Goal: Information Seeking & Learning: Learn about a topic

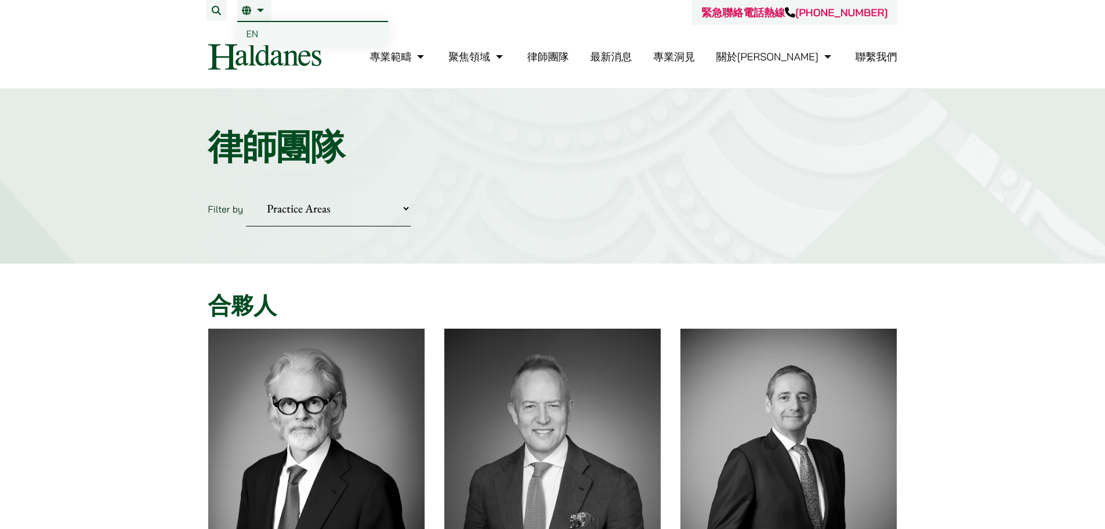
click at [251, 9] on link "繁" at bounding box center [254, 10] width 25 height 9
click at [262, 13] on link "繁" at bounding box center [254, 10] width 25 height 9
click at [256, 32] on span "EN" at bounding box center [253, 34] width 12 height 12
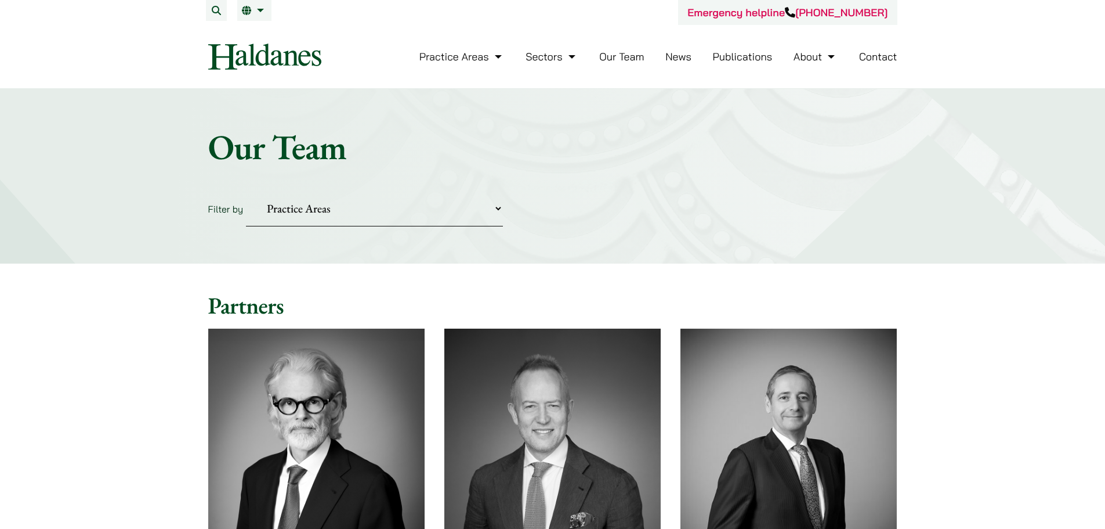
click at [731, 56] on link "Publications" at bounding box center [743, 56] width 60 height 13
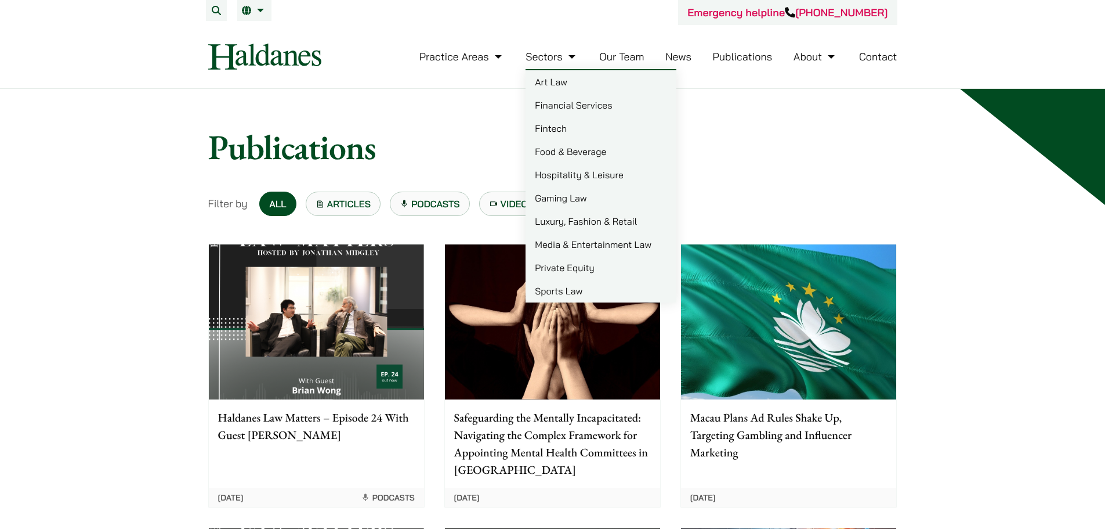
click at [614, 59] on link "Our Team" at bounding box center [621, 56] width 45 height 13
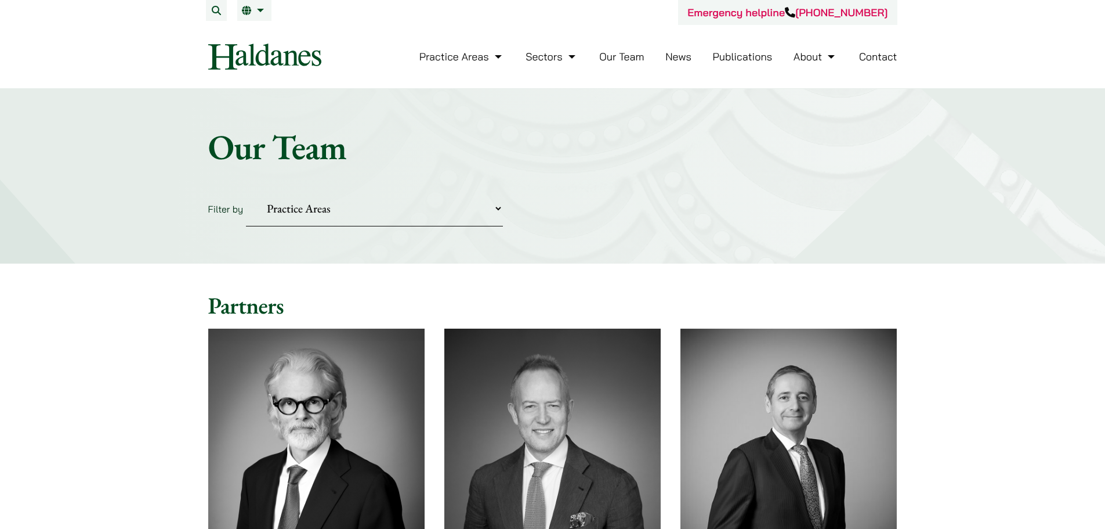
click at [750, 58] on link "Publications" at bounding box center [743, 56] width 60 height 13
click at [759, 55] on link "Publications" at bounding box center [743, 56] width 60 height 13
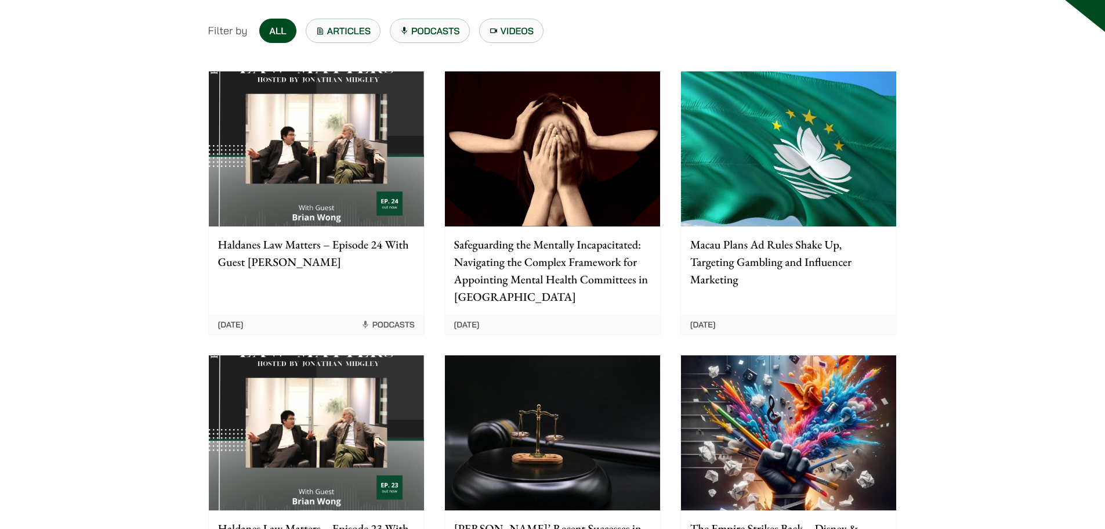
scroll to position [348, 0]
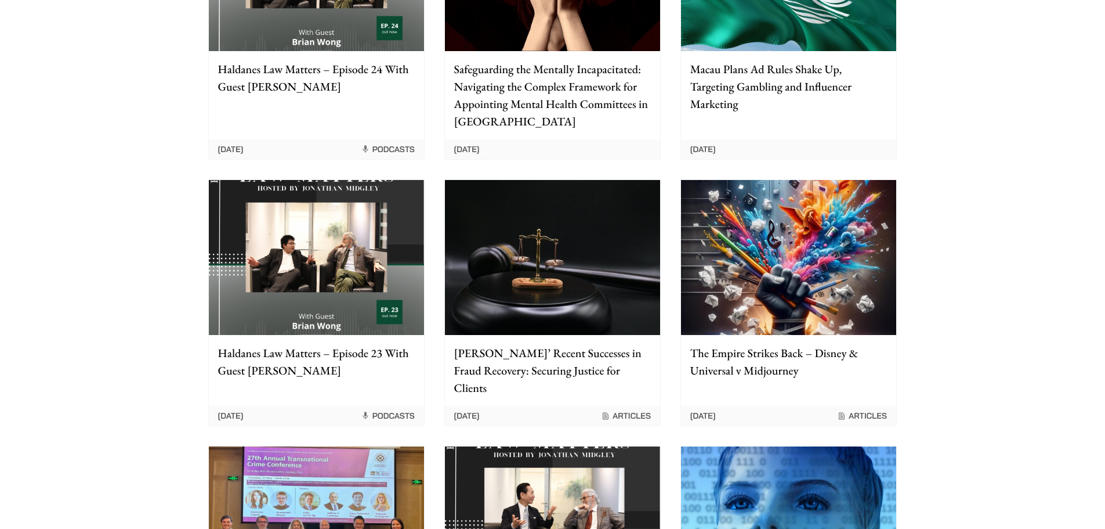
click at [536, 111] on p "Safeguarding the Mentally Incapacitated: Navigating the Complex Framework for A…" at bounding box center [552, 95] width 197 height 70
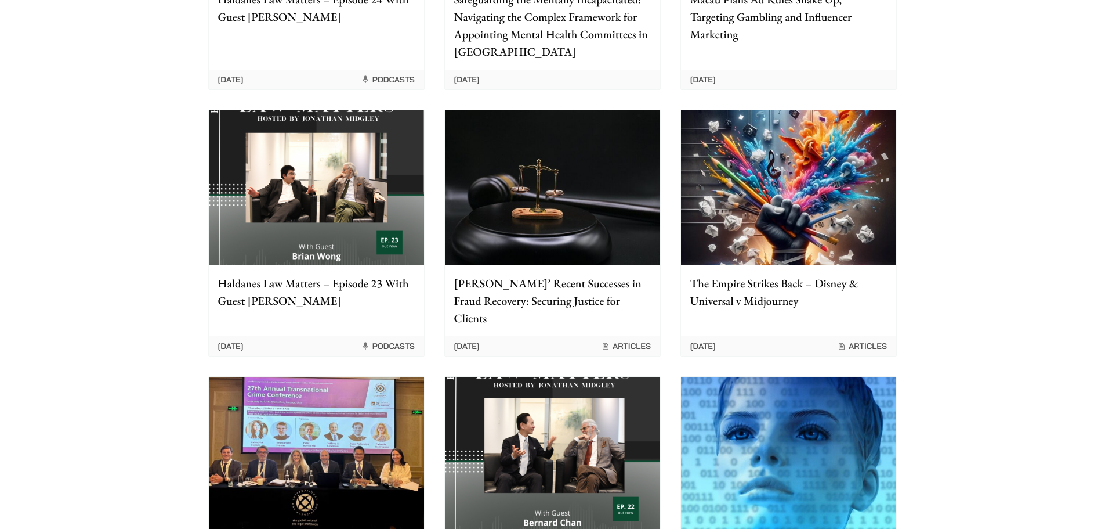
scroll to position [522, 0]
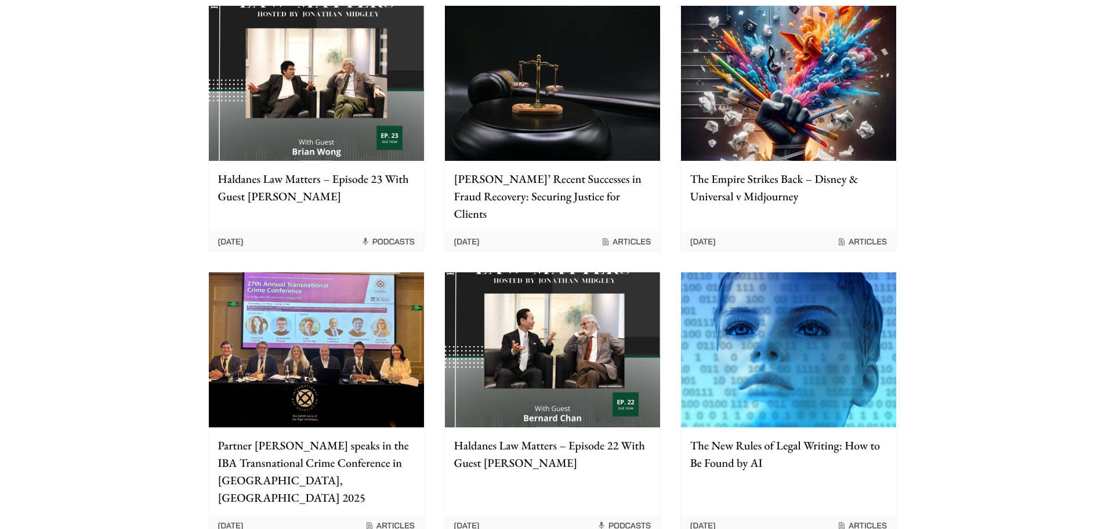
click at [574, 208] on div "Haldanes’ Recent Successes in Fraud Recovery: Securing Justice for Clients" at bounding box center [552, 196] width 215 height 71
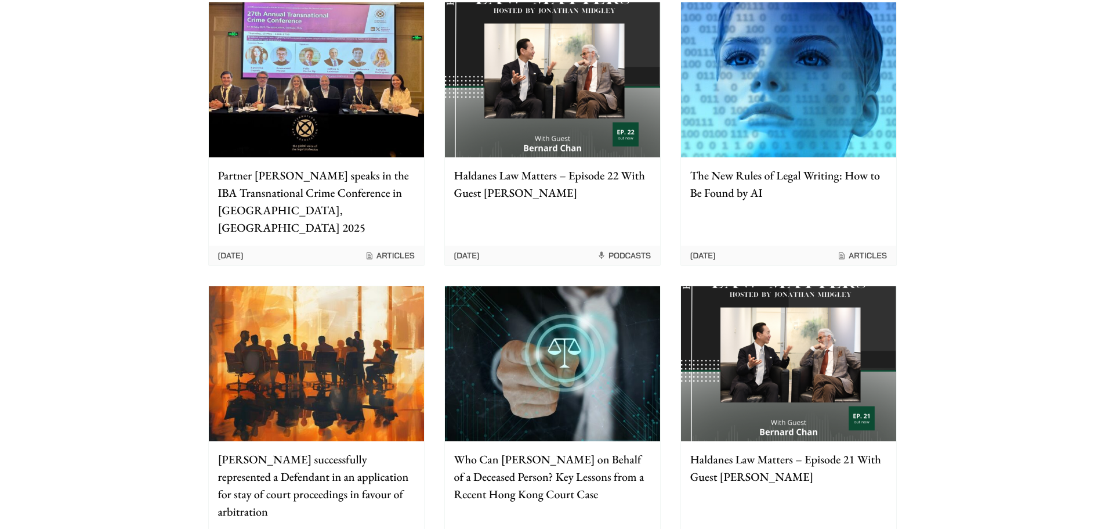
scroll to position [812, 0]
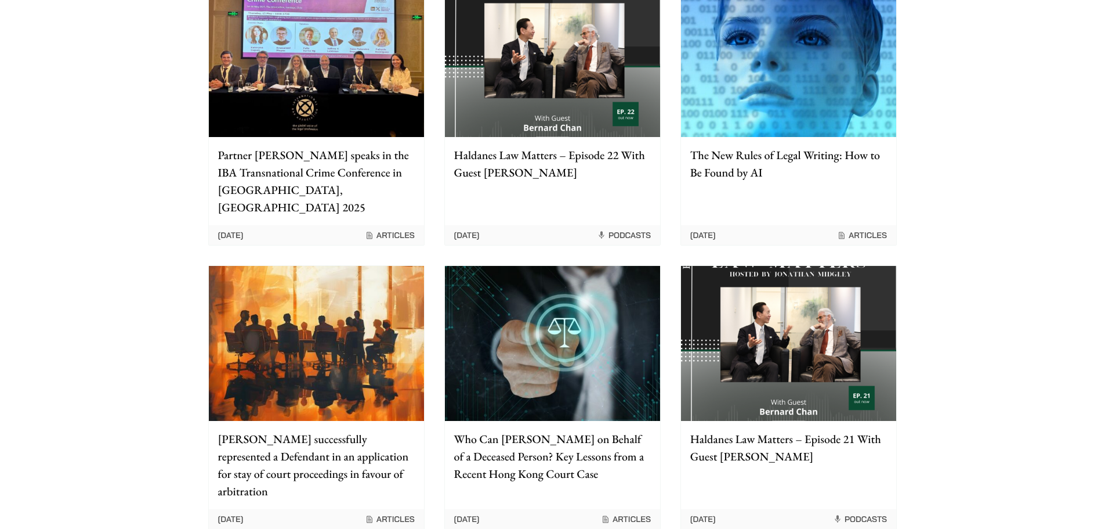
click at [366, 444] on p "Haldanes successfully represented a Defendant in an application for stay of cou…" at bounding box center [316, 465] width 197 height 70
click at [477, 446] on p "Who Can [PERSON_NAME] on Behalf of a Deceased Person? Key Lessons from a Recent…" at bounding box center [552, 456] width 197 height 52
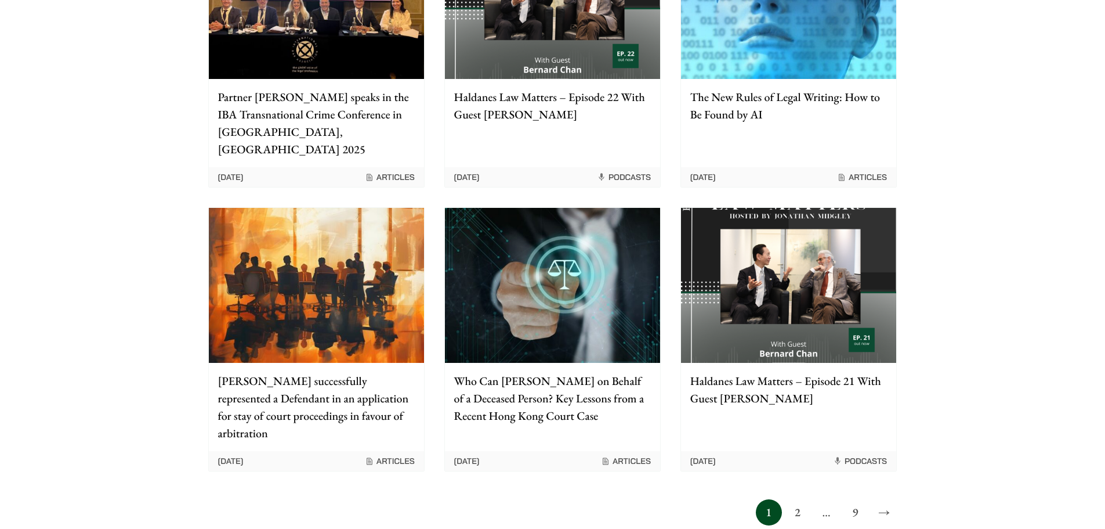
click at [792, 499] on link "2" at bounding box center [797, 512] width 26 height 26
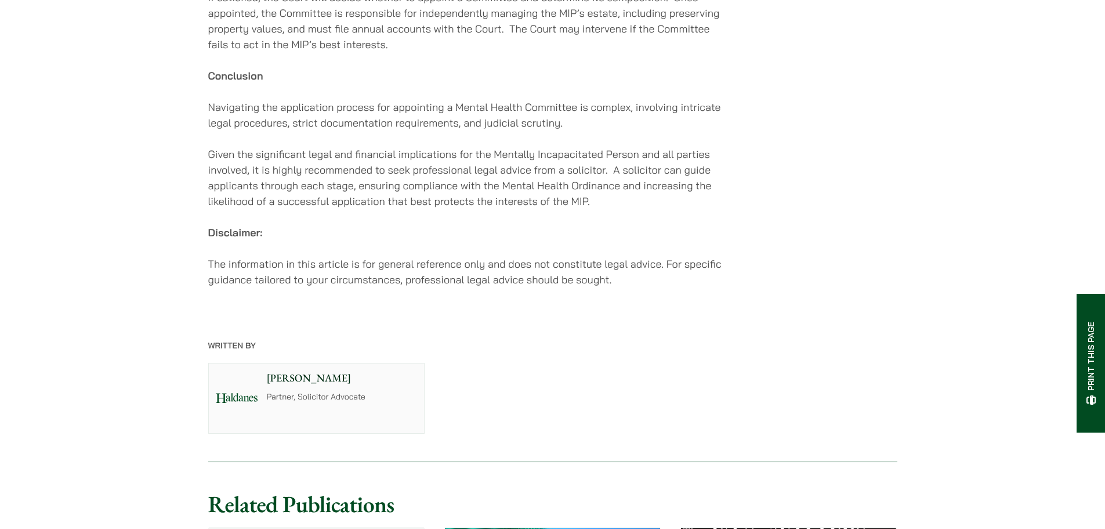
scroll to position [2031, 0]
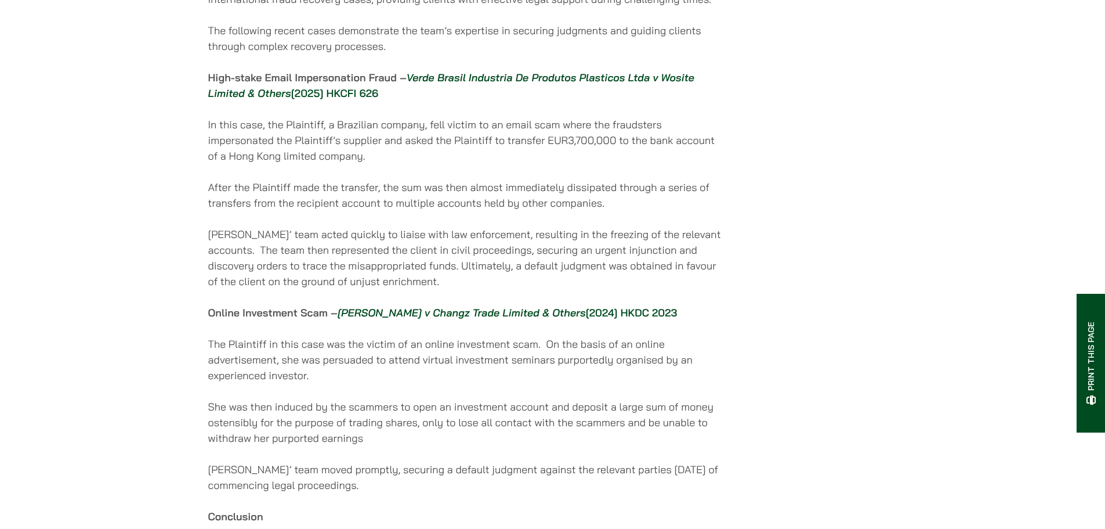
scroll to position [754, 0]
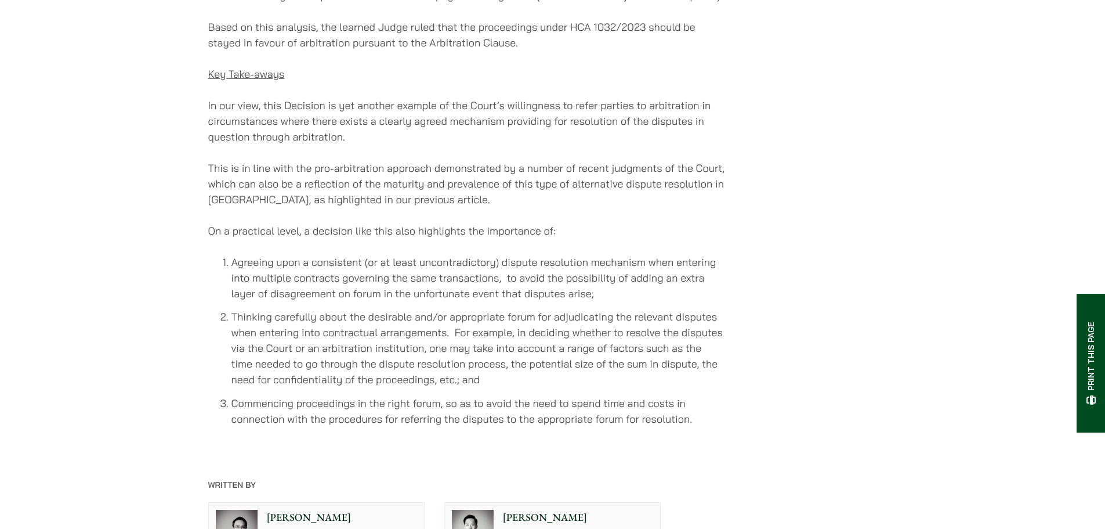
scroll to position [2263, 0]
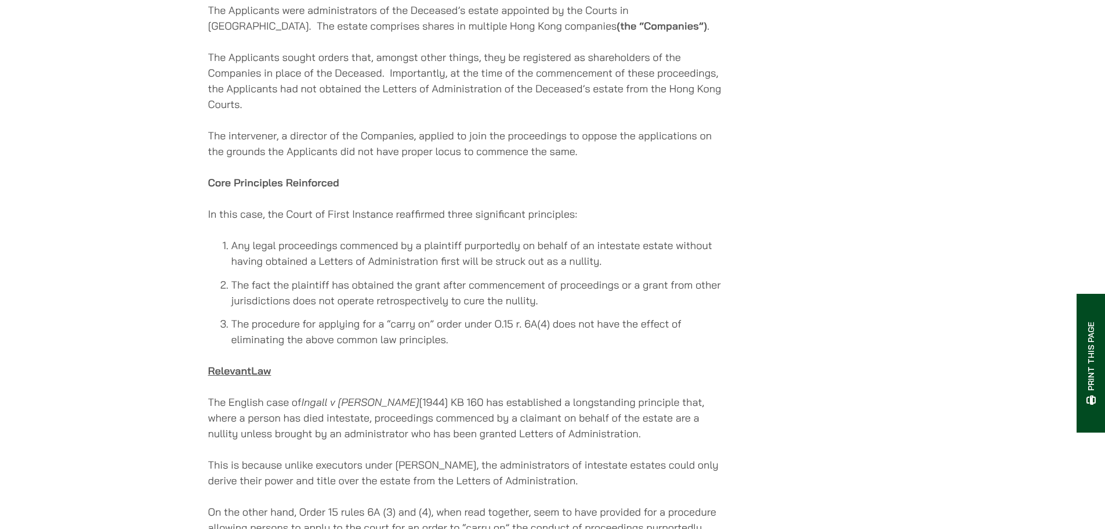
scroll to position [1044, 0]
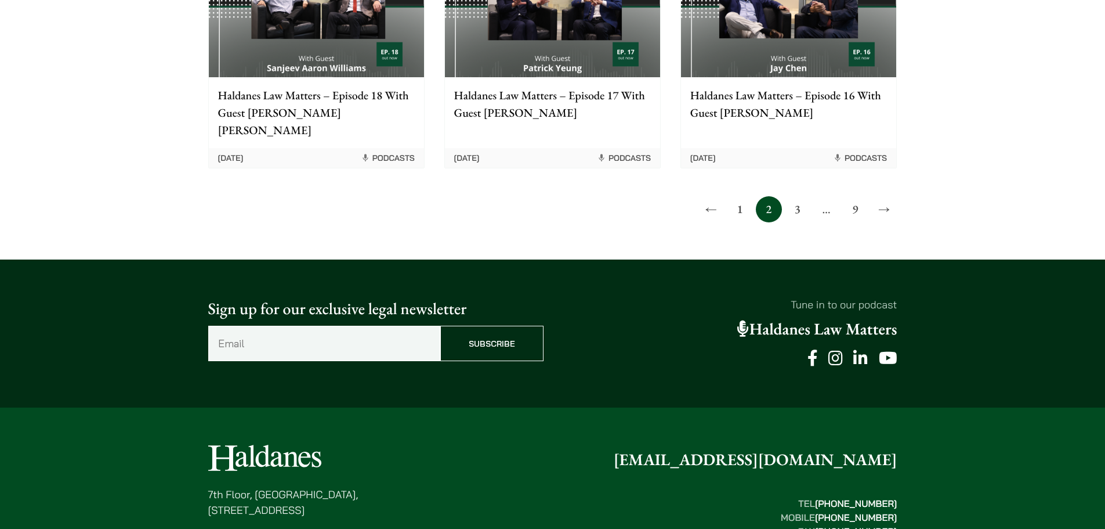
scroll to position [1160, 0]
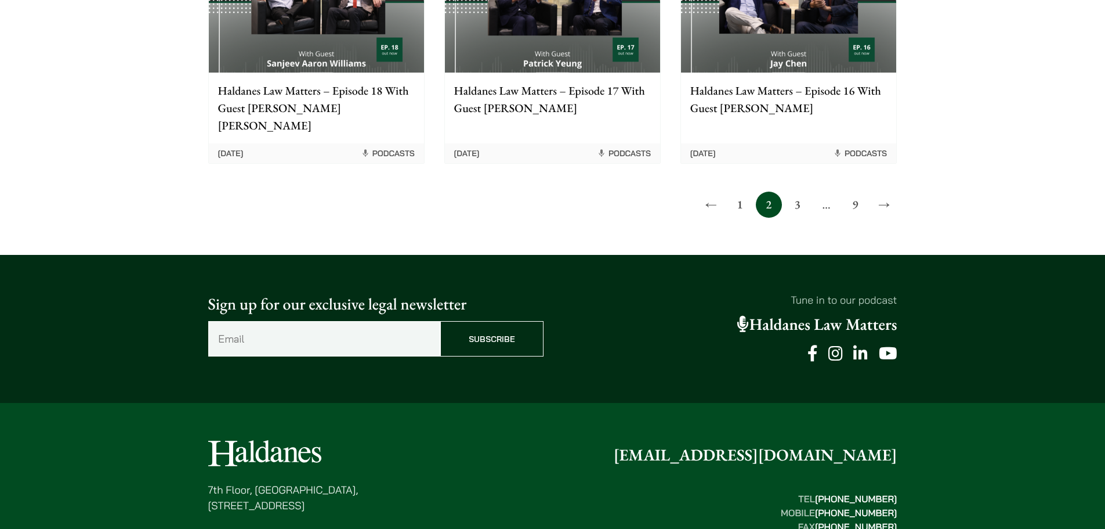
click at [802, 191] on link "3" at bounding box center [797, 204] width 26 height 26
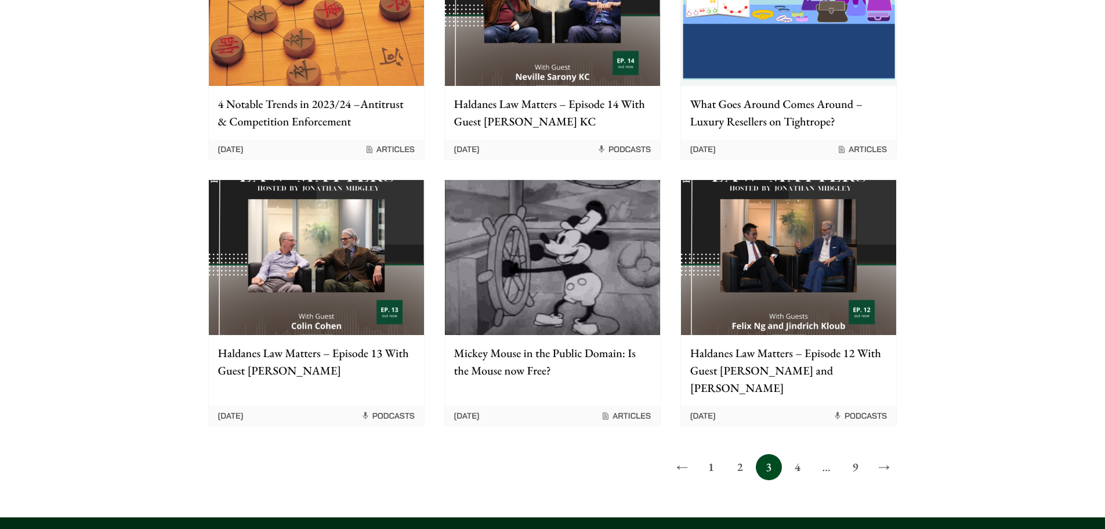
scroll to position [812, 0]
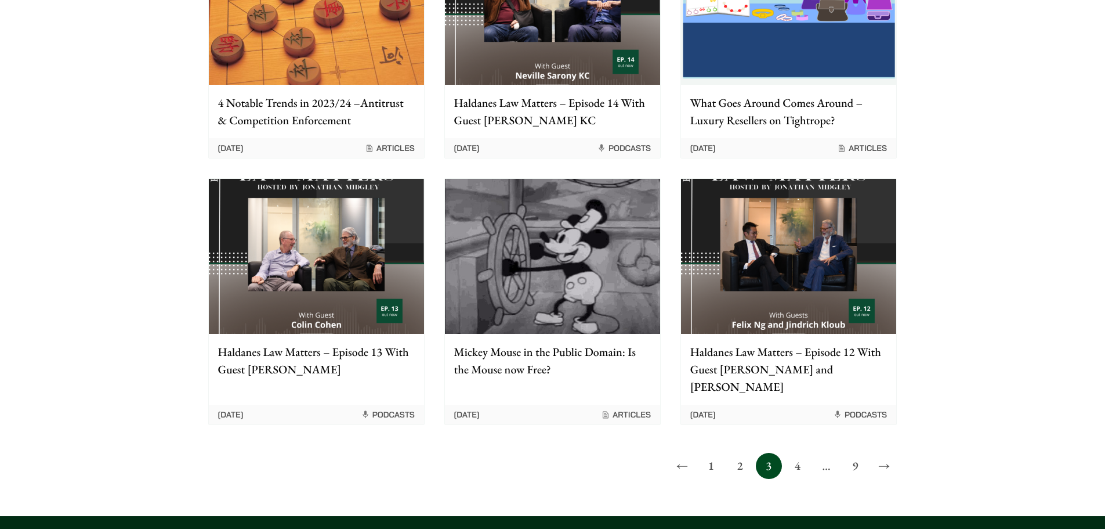
click at [709, 453] on link "1" at bounding box center [711, 466] width 26 height 26
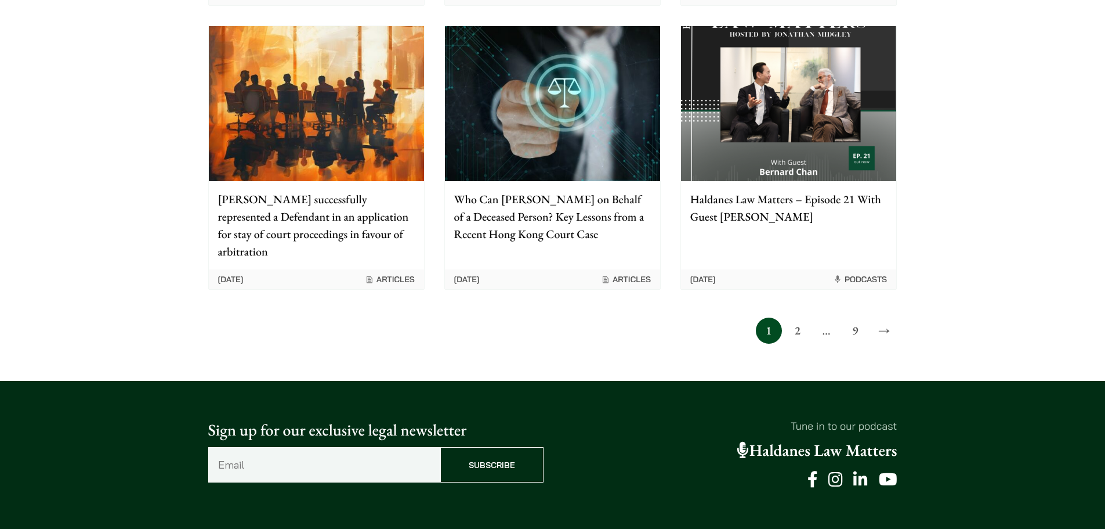
scroll to position [972, 0]
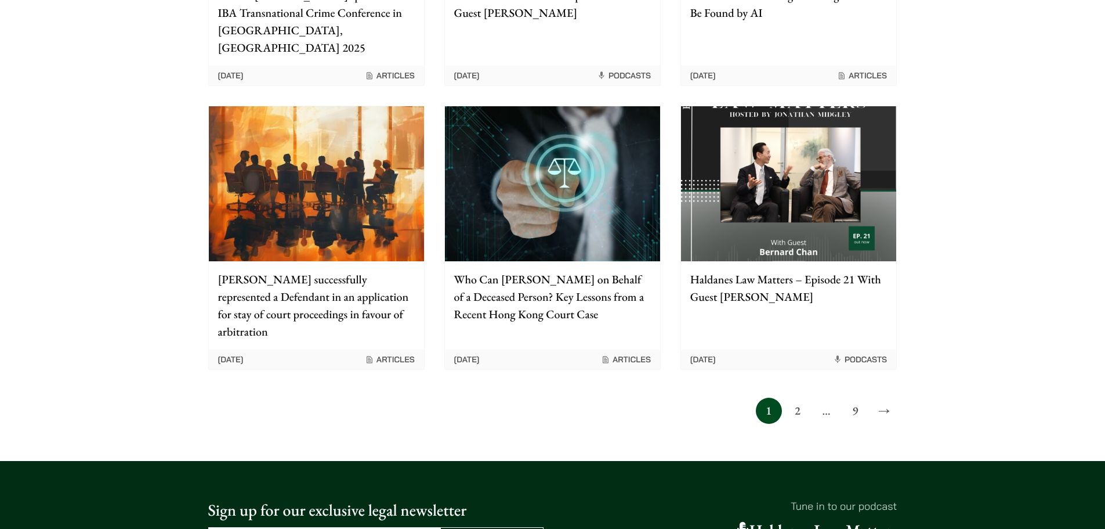
click at [844, 397] on link "9" at bounding box center [855, 410] width 26 height 26
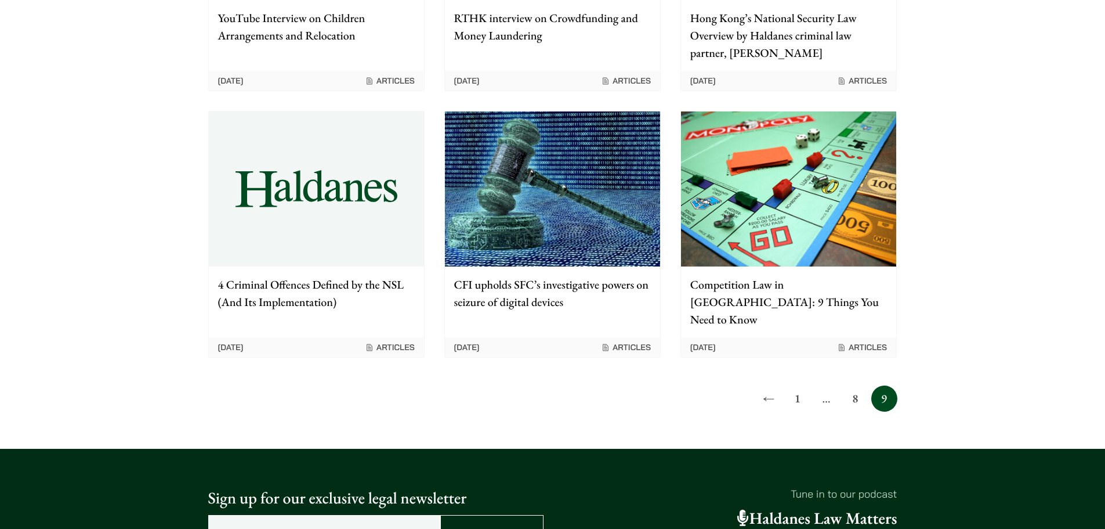
scroll to position [812, 0]
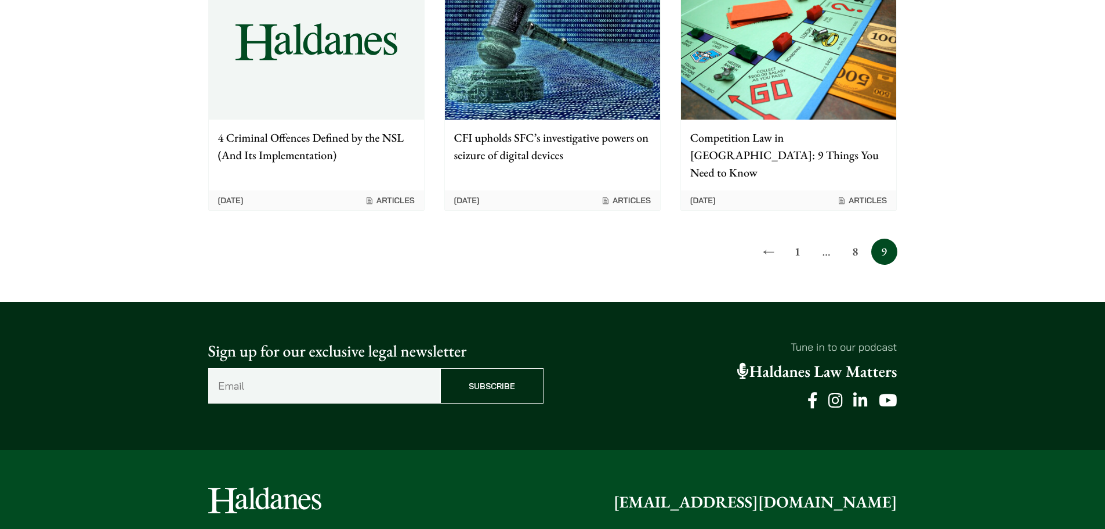
click at [795, 238] on link "1" at bounding box center [797, 251] width 26 height 26
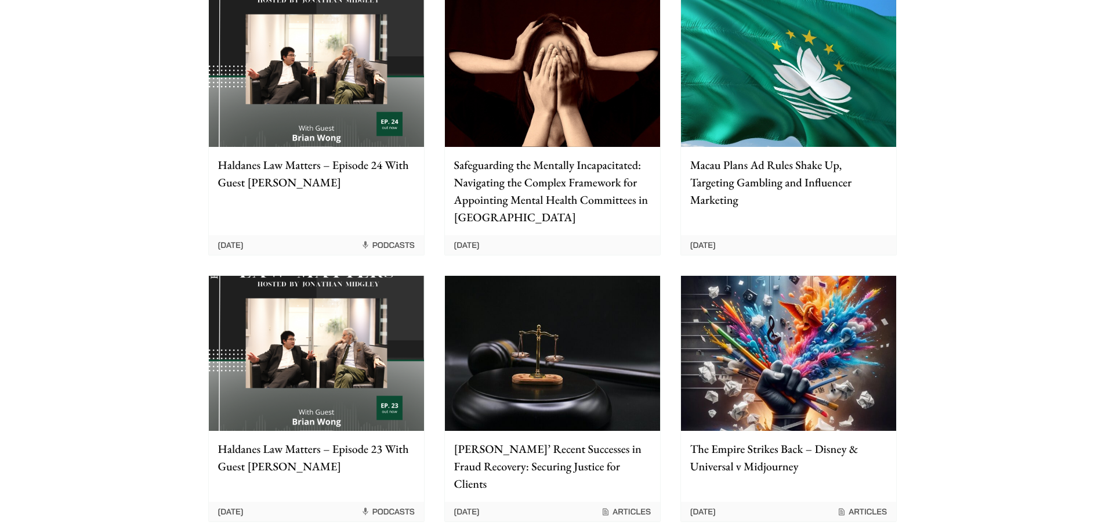
scroll to position [290, 0]
